Goal: Task Accomplishment & Management: Use online tool/utility

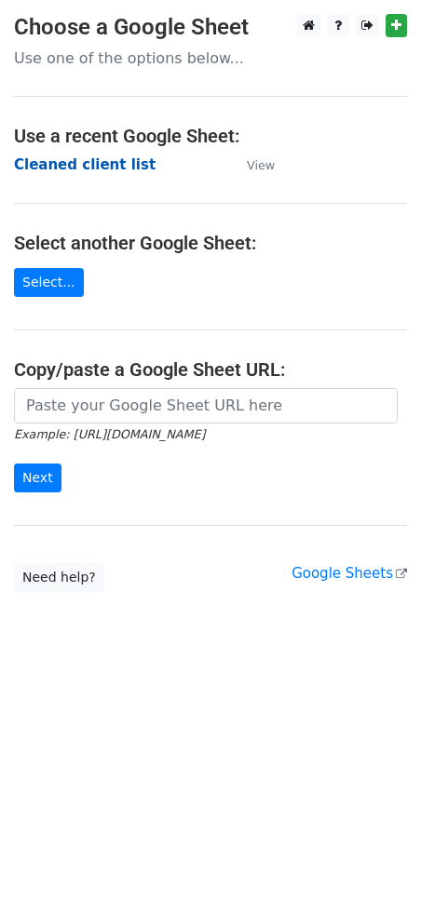
click at [83, 158] on strong "Cleaned client list" at bounding box center [84, 164] width 141 height 17
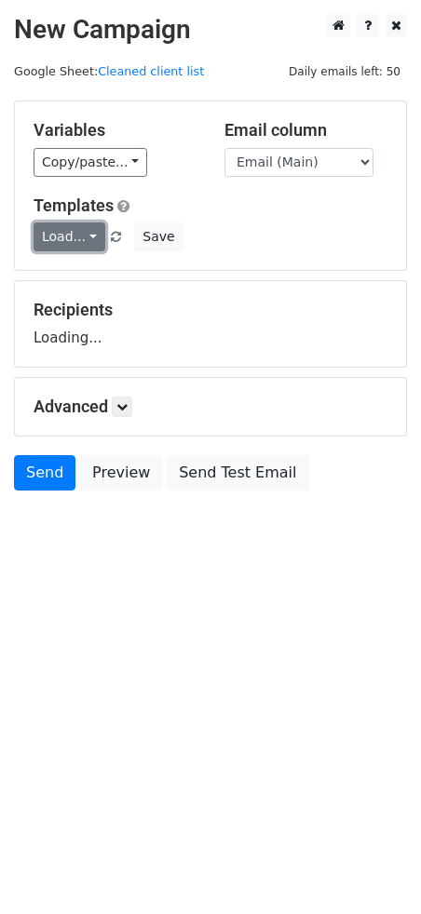
click at [70, 235] on link "Load..." at bounding box center [69, 236] width 72 height 29
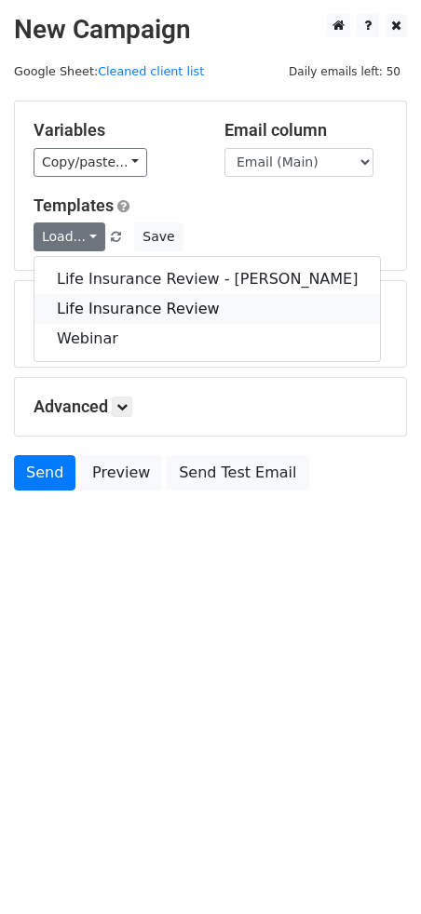
click at [98, 303] on link "Life Insurance Review" at bounding box center [206, 309] width 345 height 30
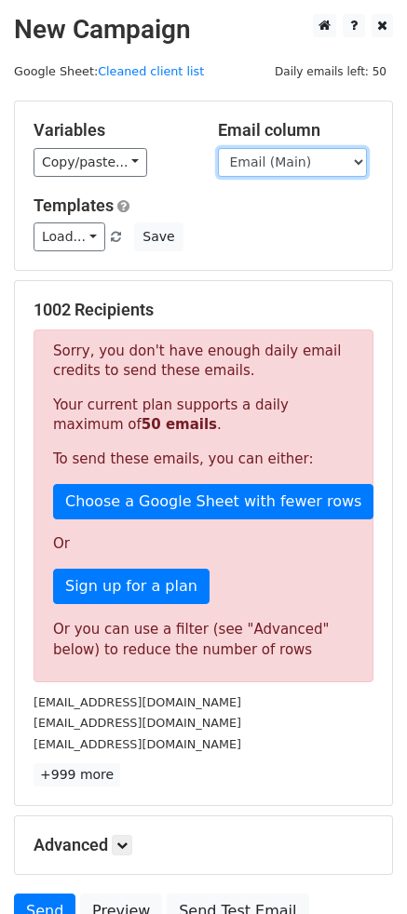
click at [255, 162] on select "Email (Main) Email (Secondary) Day 1 Day 2 Day 3 Day 4 Day 5" at bounding box center [292, 162] width 149 height 29
select select "Day 1"
click at [218, 148] on select "Email (Main) Email (Secondary) Day 1 Day 2 Day 3 Day 4 Day 5" at bounding box center [292, 162] width 149 height 29
